Goal: Task Accomplishment & Management: Manage account settings

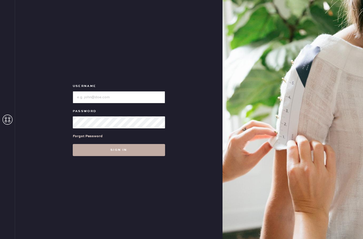
type input "reformationmelrose"
click at [151, 151] on button "Sign in" at bounding box center [119, 150] width 92 height 12
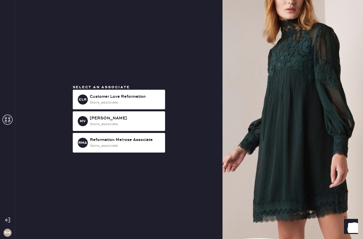
click at [151, 151] on div "RMA Reformation Melrose Associate store_associate" at bounding box center [119, 143] width 92 height 20
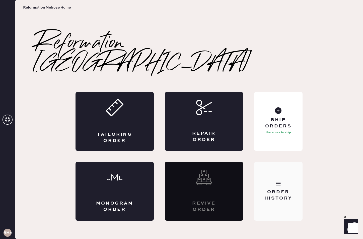
click at [276, 177] on div "Order History" at bounding box center [278, 191] width 48 height 59
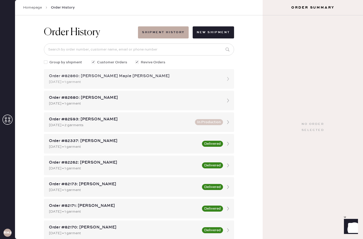
click at [179, 80] on div "[DATE] • 1 garment" at bounding box center [134, 82] width 171 height 6
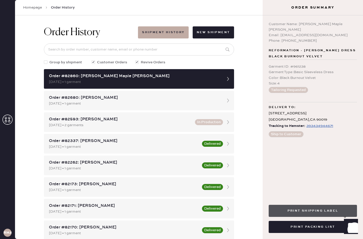
click at [314, 214] on button "Print Shipping Label" at bounding box center [313, 210] width 88 height 12
